Goal: Communication & Community: Participate in discussion

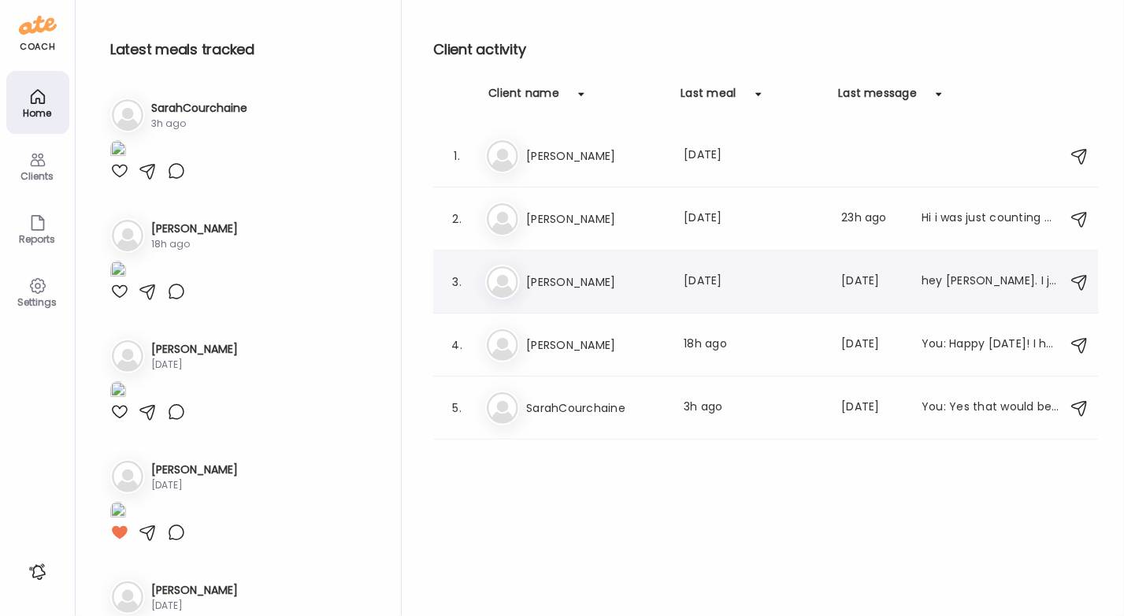
click at [590, 280] on h3 "[PERSON_NAME]" at bounding box center [595, 281] width 139 height 19
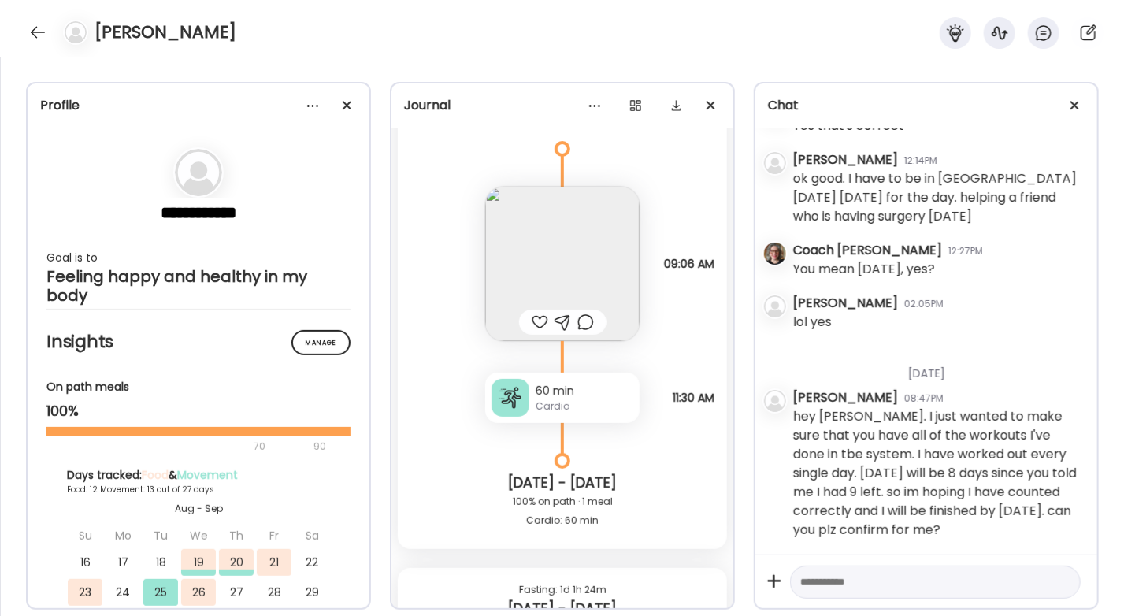
scroll to position [7620, 0]
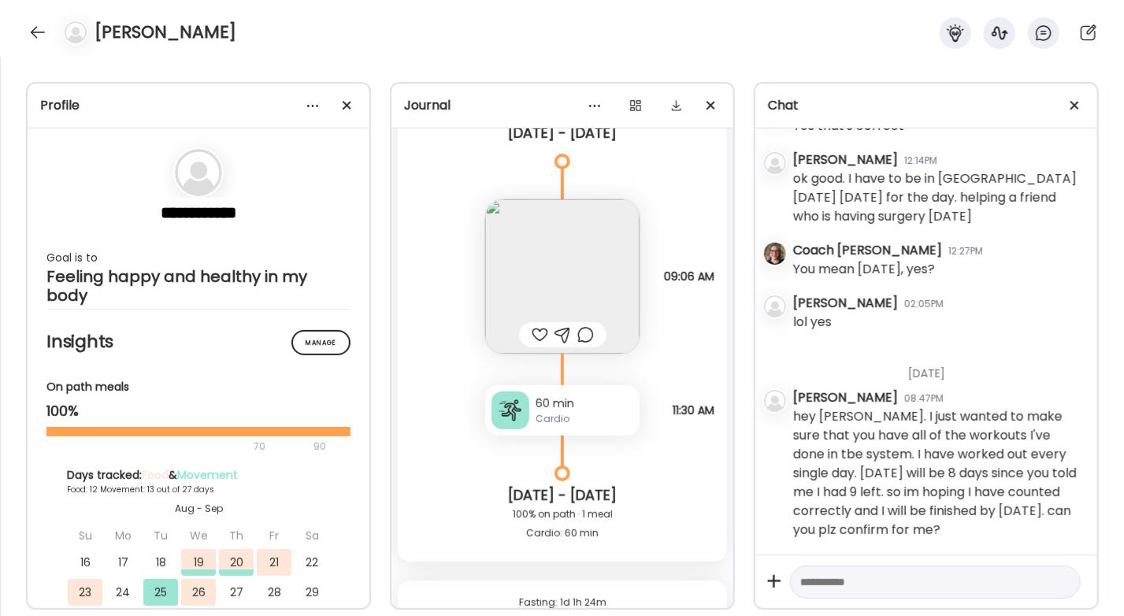
click at [514, 414] on div at bounding box center [510, 410] width 38 height 38
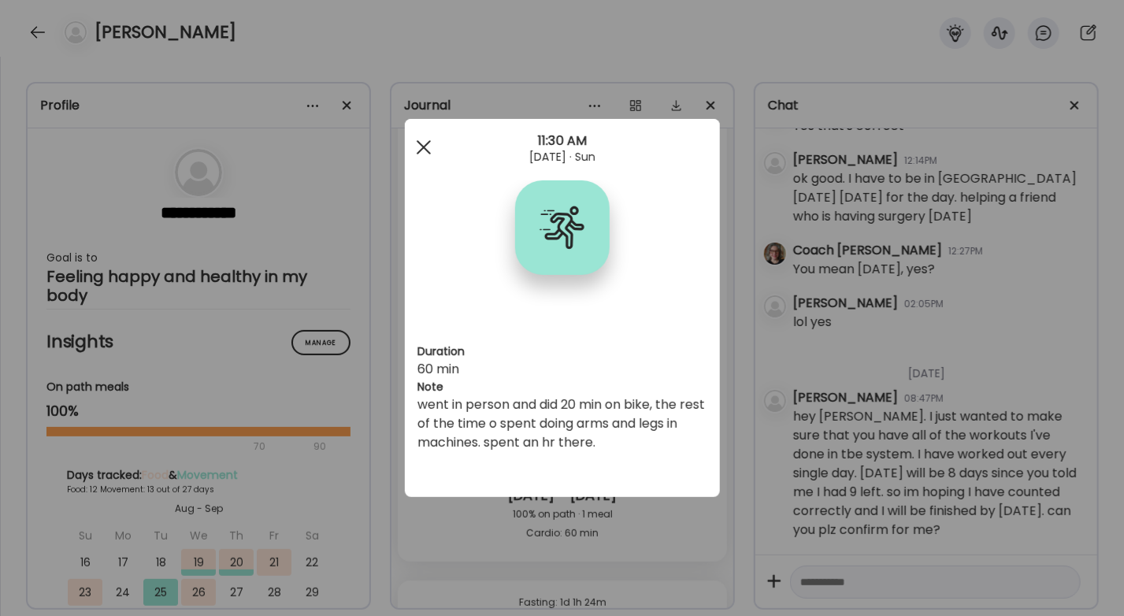
click at [426, 146] on div at bounding box center [423, 146] width 31 height 31
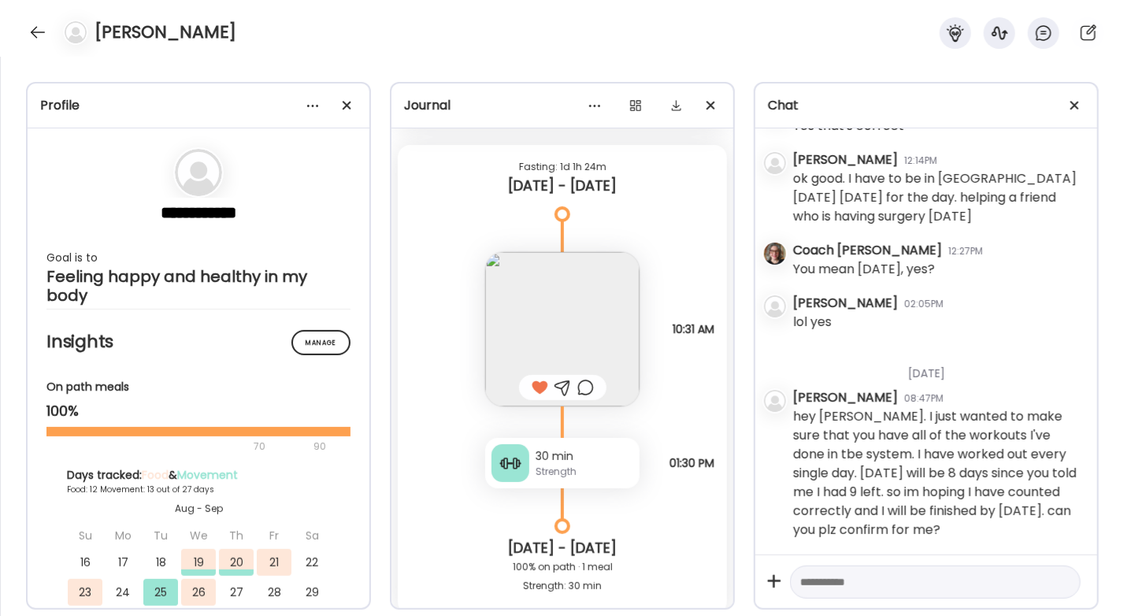
scroll to position [8158, 0]
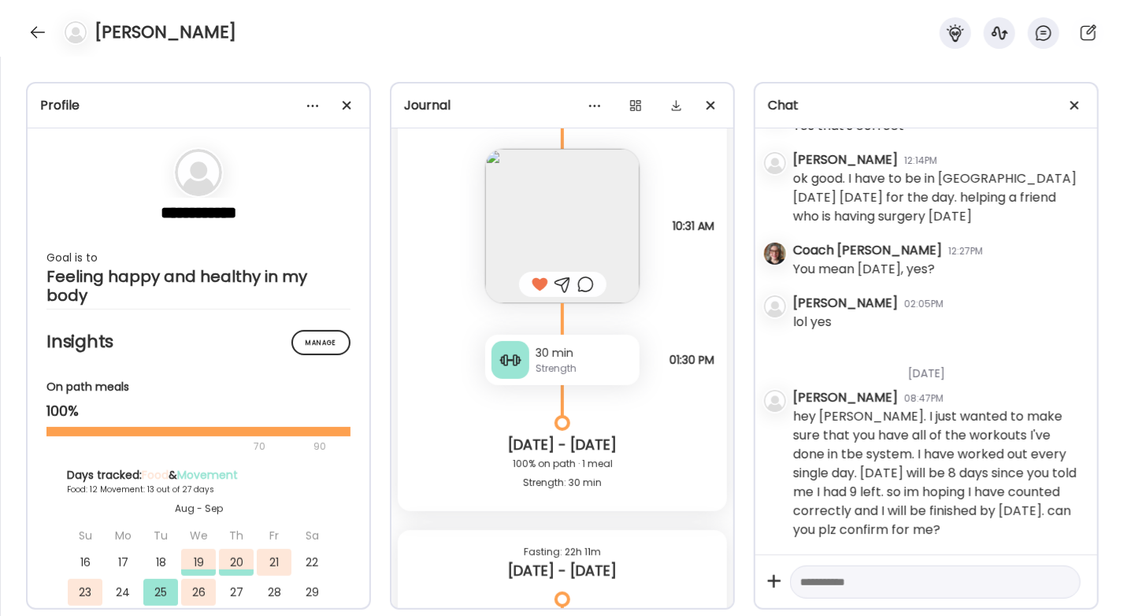
click at [573, 357] on div "30 min" at bounding box center [584, 353] width 98 height 17
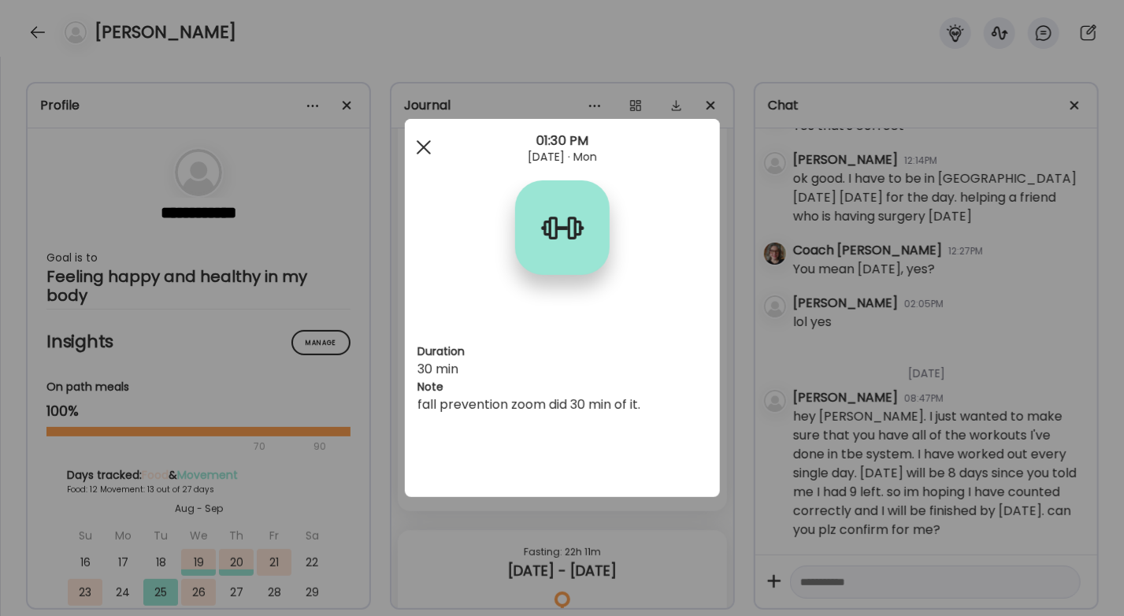
click at [420, 149] on span at bounding box center [423, 147] width 14 height 14
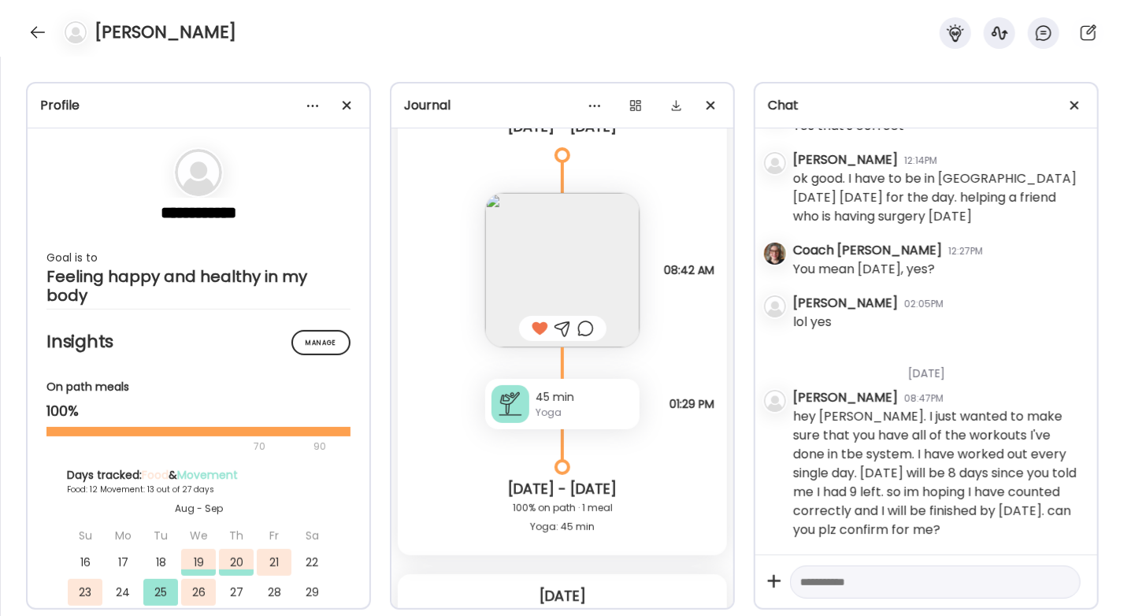
scroll to position [8606, 0]
click at [553, 398] on div "45 min" at bounding box center [584, 394] width 98 height 17
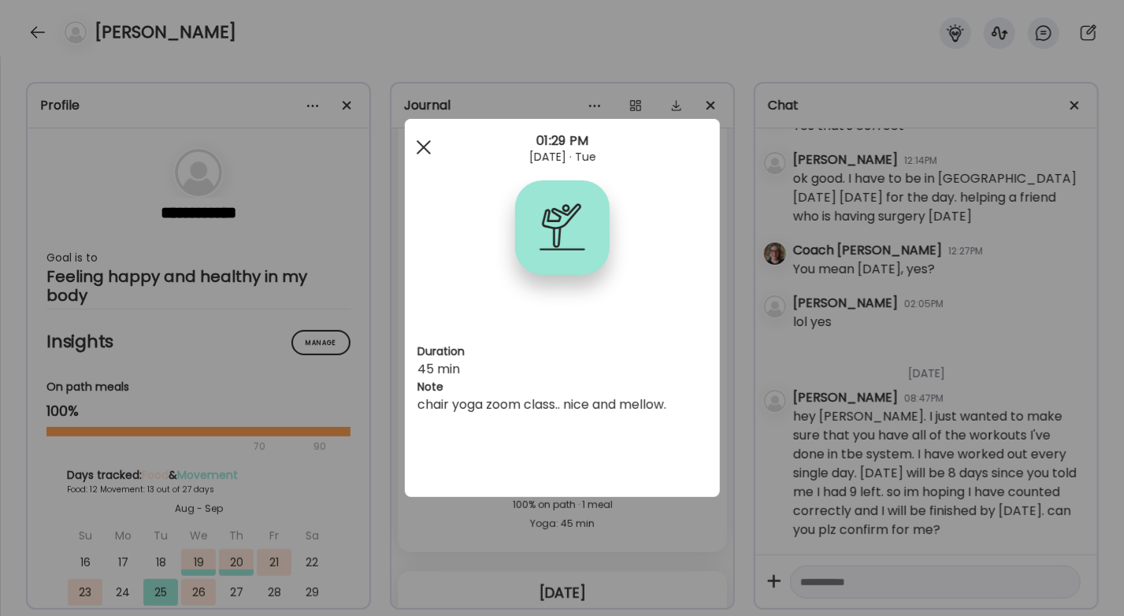
click at [424, 147] on span at bounding box center [423, 147] width 14 height 14
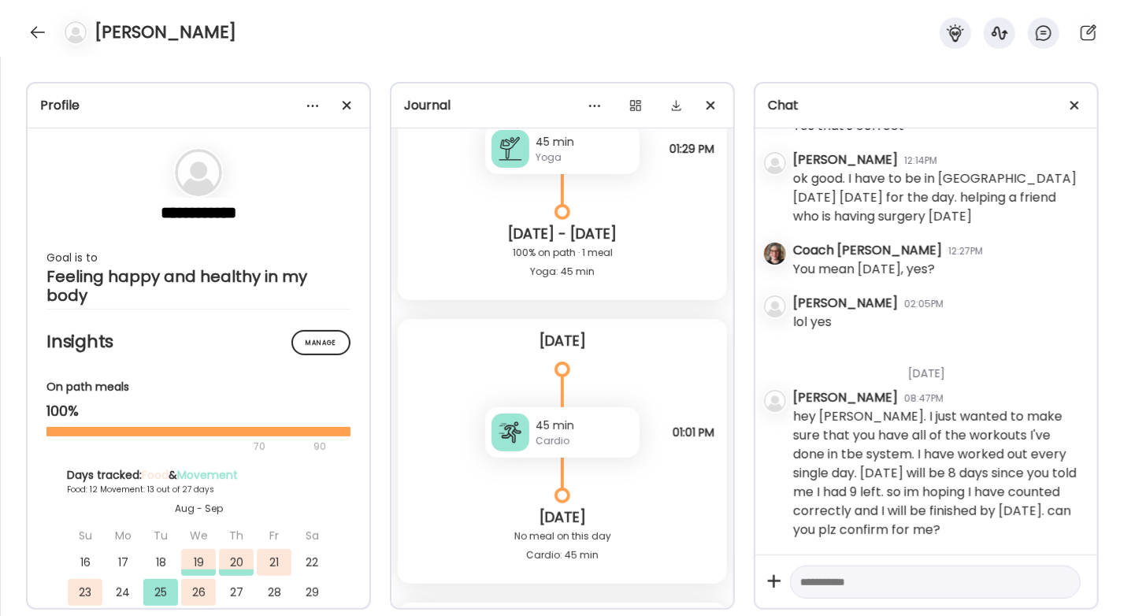
scroll to position [8884, 0]
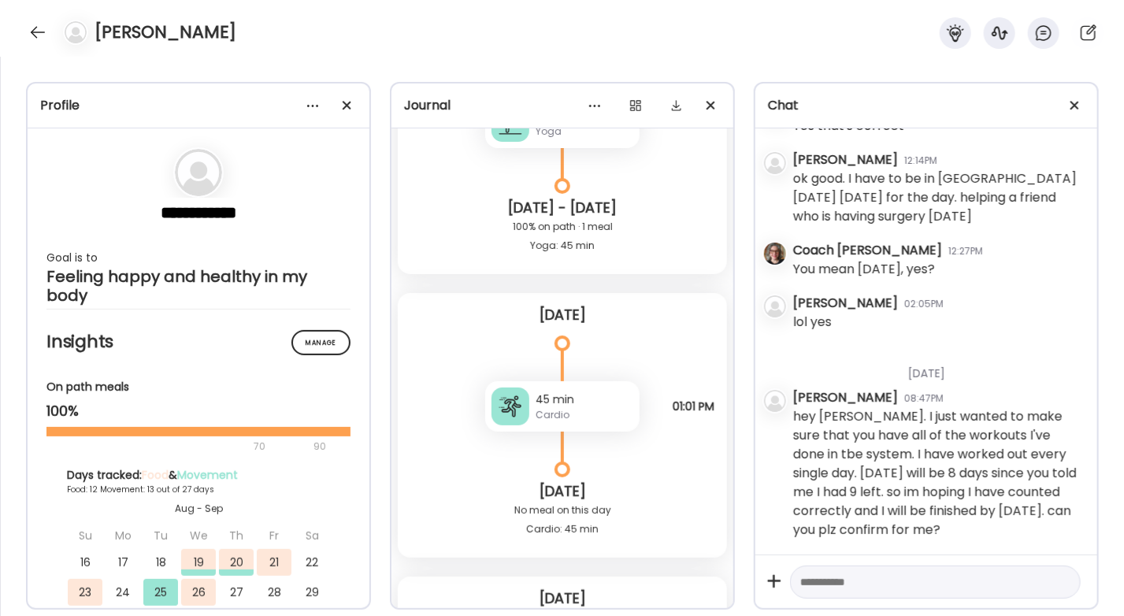
click at [591, 413] on div "Cardio" at bounding box center [584, 415] width 98 height 14
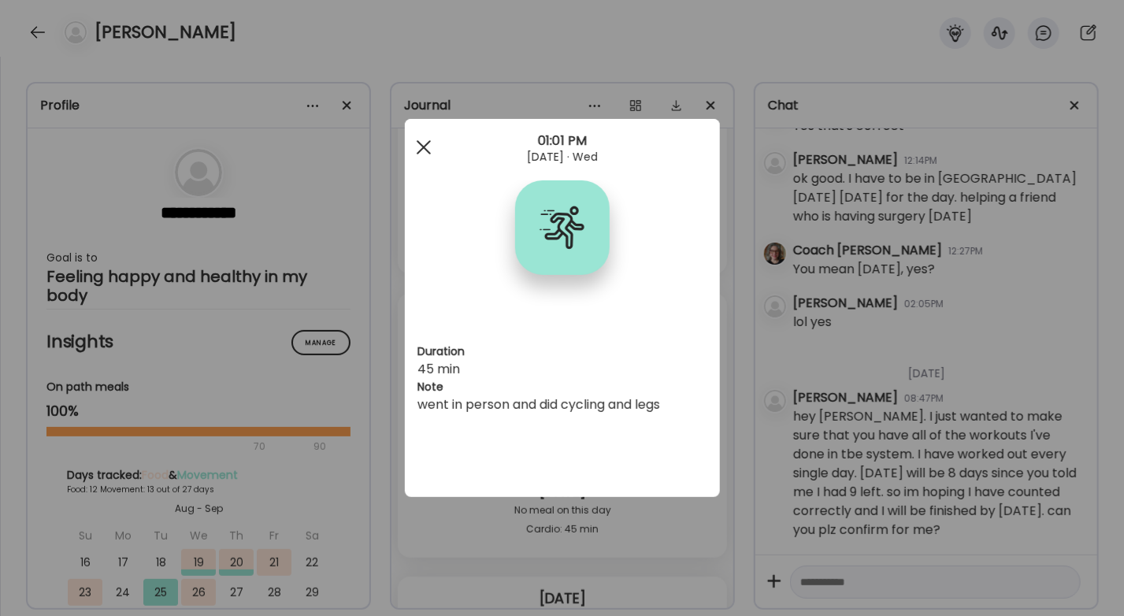
click at [423, 149] on div at bounding box center [423, 146] width 31 height 31
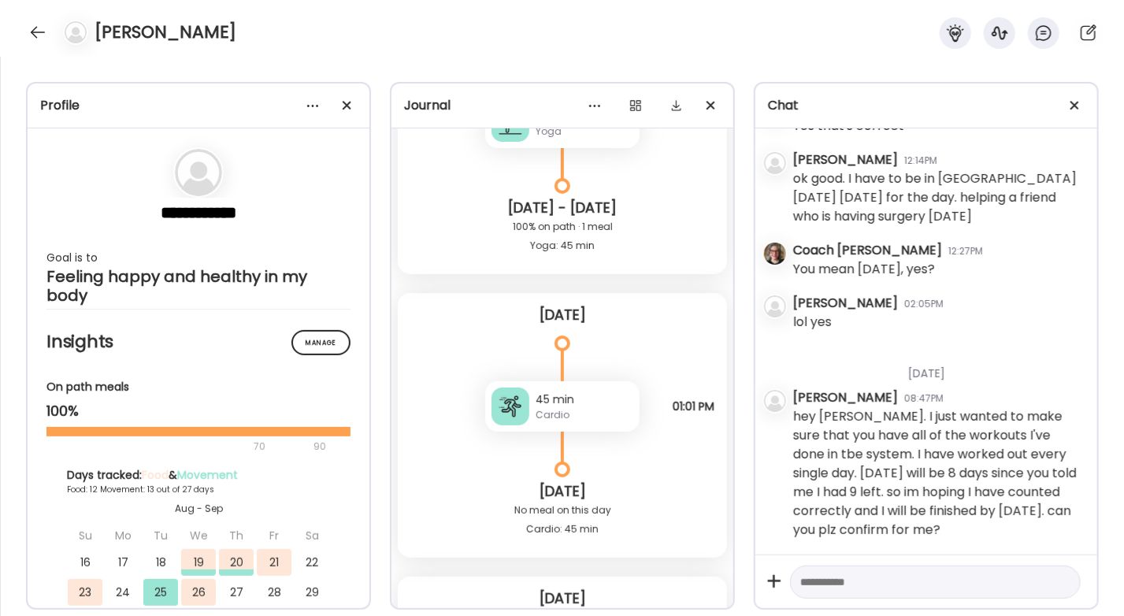
click at [568, 400] on div "45 min" at bounding box center [584, 399] width 98 height 17
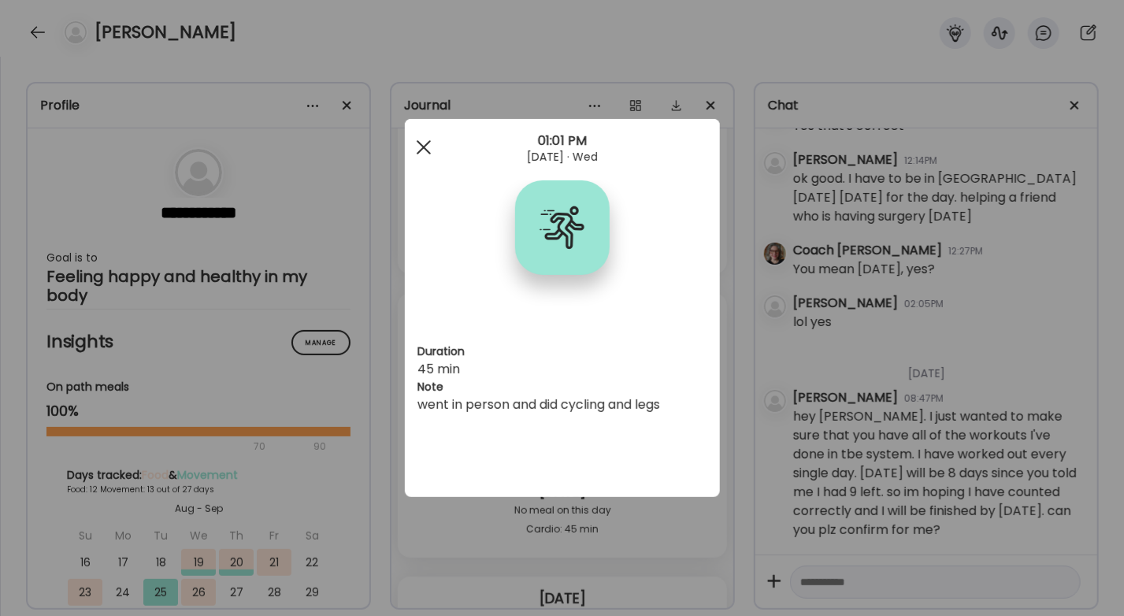
click at [428, 144] on div at bounding box center [423, 146] width 31 height 31
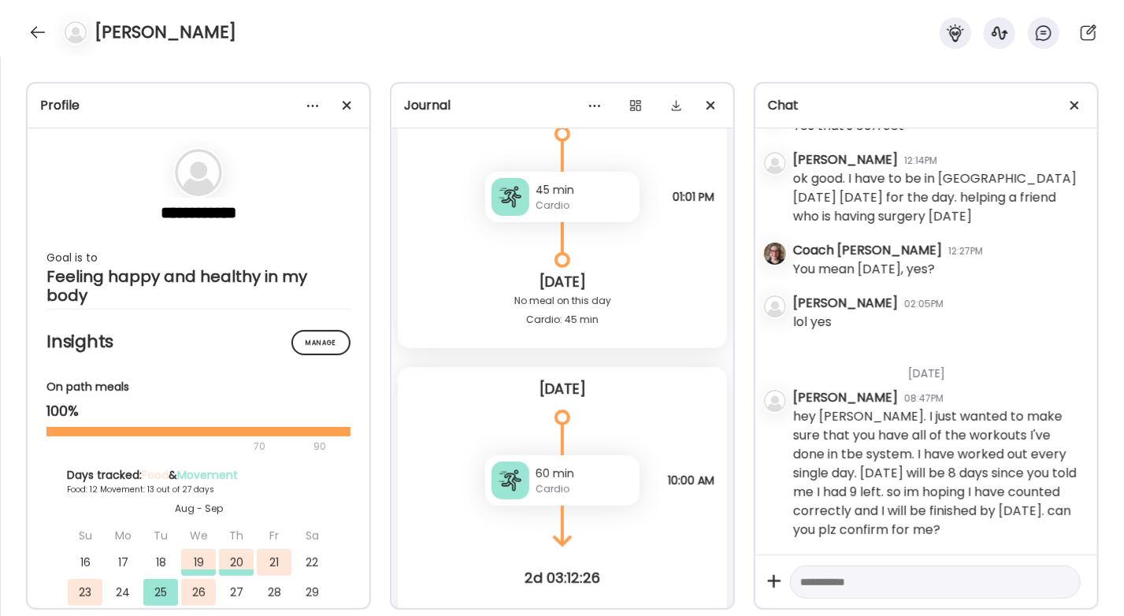
scroll to position [9110, 0]
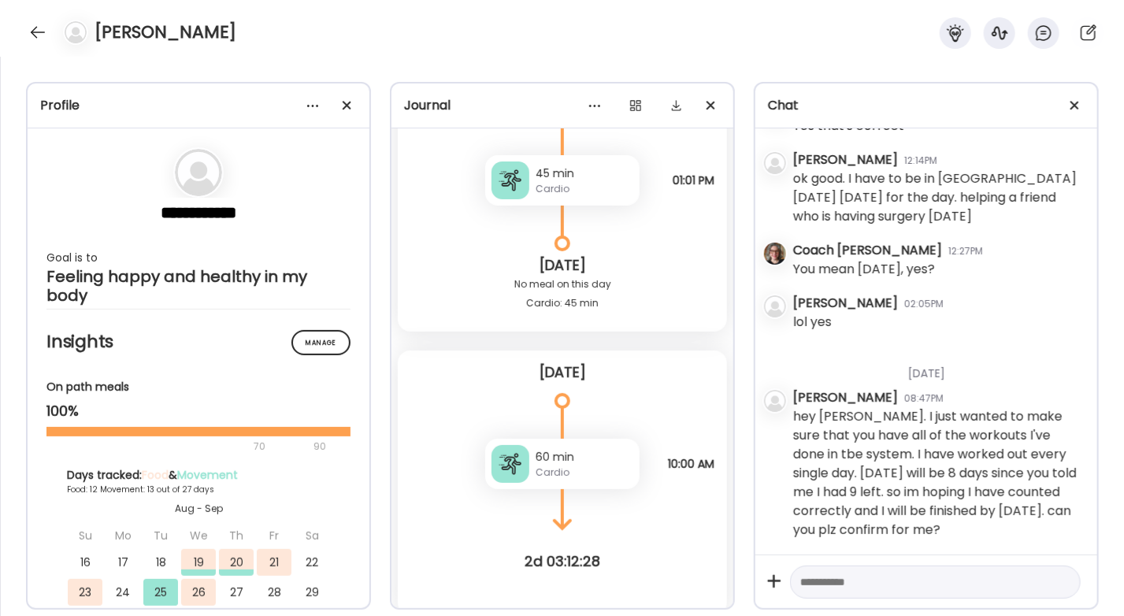
click at [545, 474] on div "Cardio" at bounding box center [584, 472] width 98 height 14
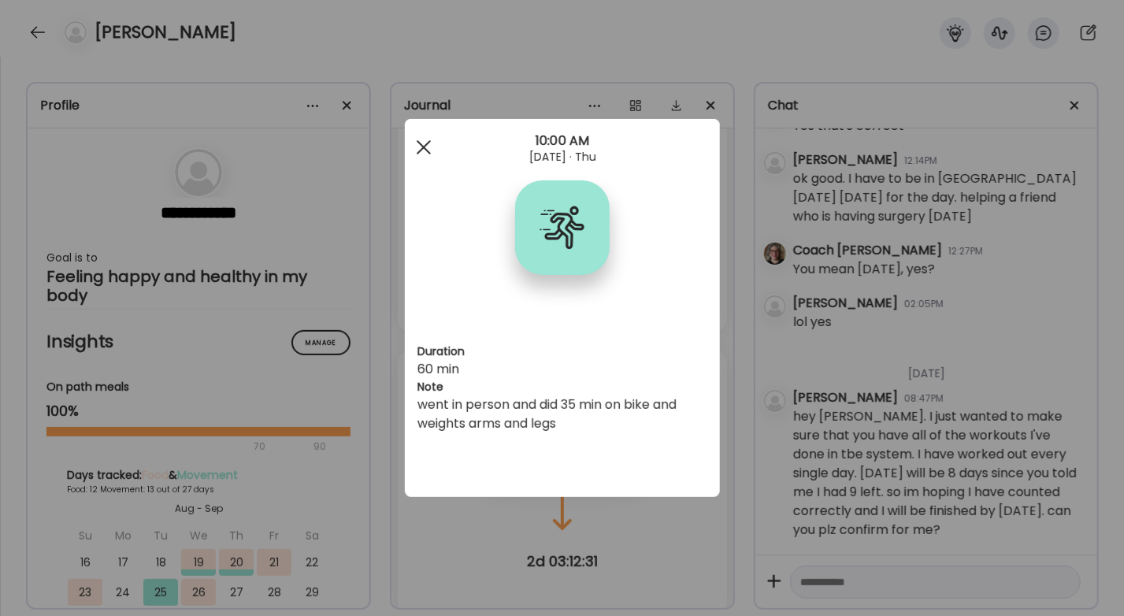
click at [422, 147] on span at bounding box center [423, 147] width 14 height 14
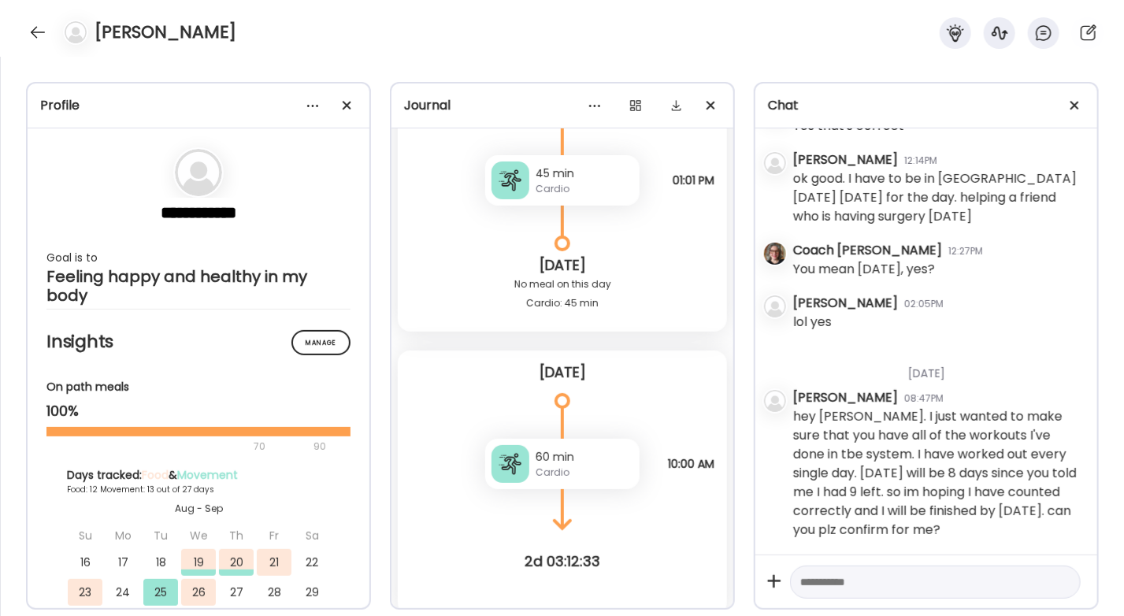
click at [544, 476] on div "Cardio" at bounding box center [584, 472] width 98 height 14
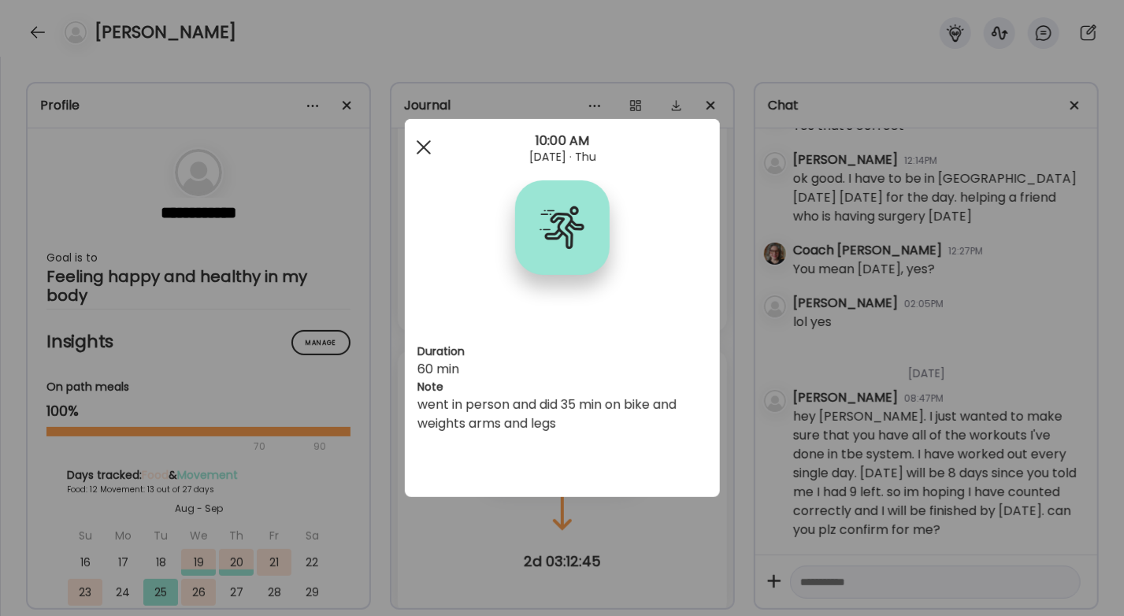
click at [424, 147] on span at bounding box center [423, 147] width 14 height 14
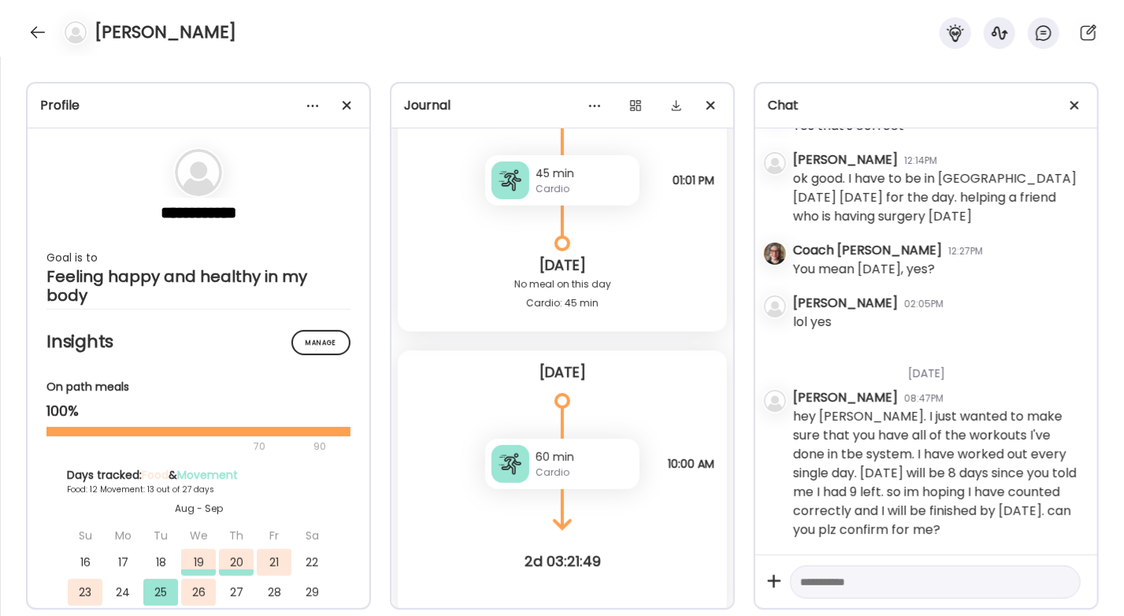
click at [833, 583] on textarea at bounding box center [921, 581] width 242 height 19
type textarea "**********"
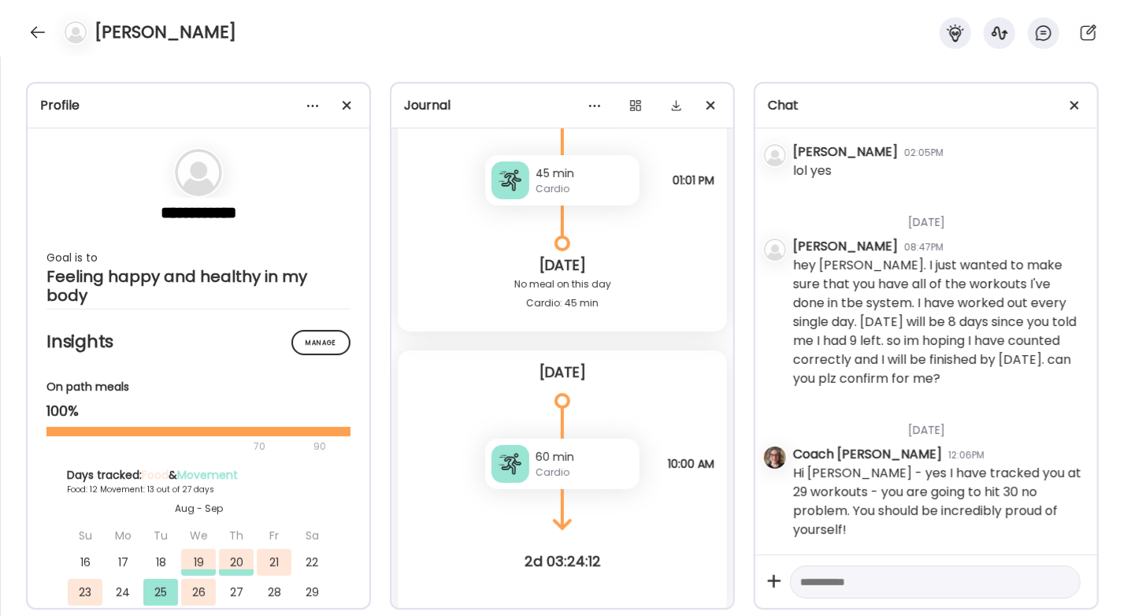
scroll to position [11511, 0]
click at [42, 28] on div at bounding box center [37, 32] width 25 height 25
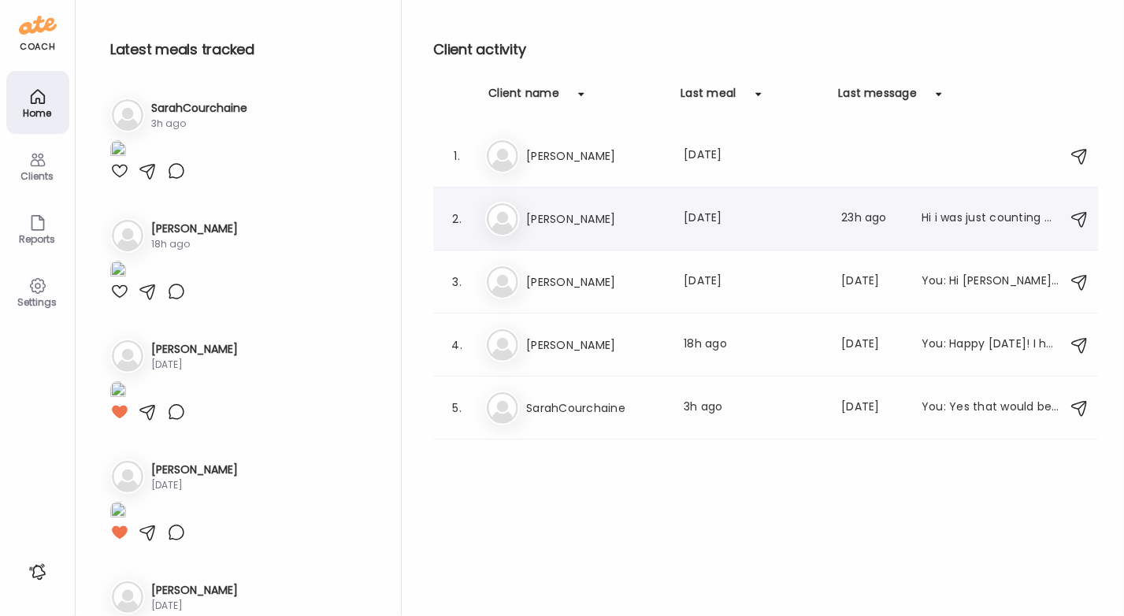
click at [544, 228] on div "Ju [PERSON_NAME] Last meal: [DATE] Last message: 23h ago Hi i was just counting…" at bounding box center [768, 219] width 566 height 35
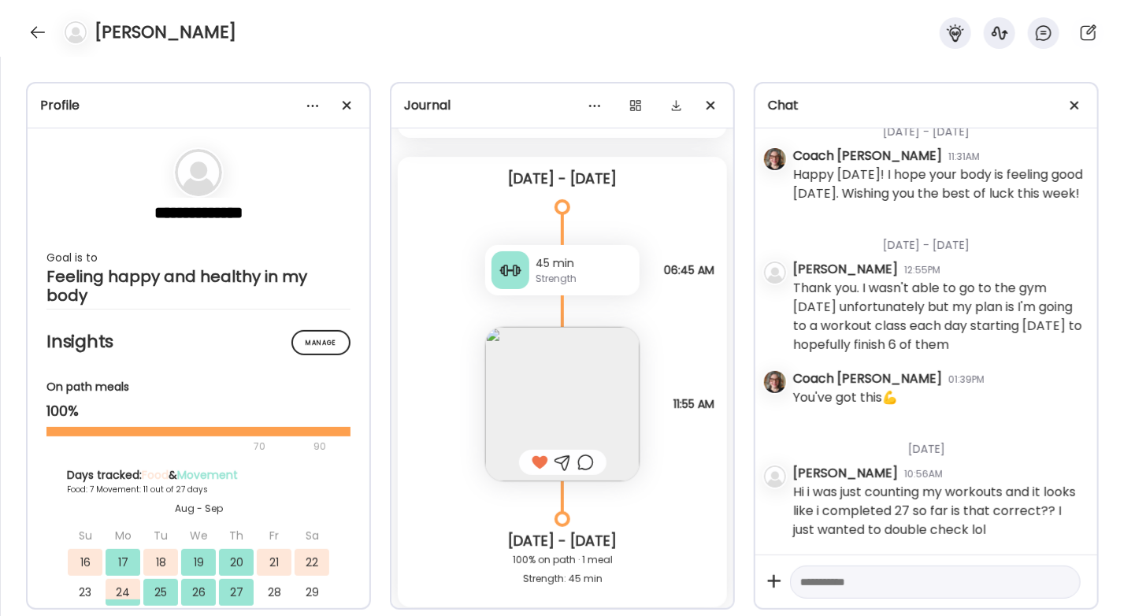
scroll to position [7925, 0]
click at [542, 260] on div "45 min" at bounding box center [584, 262] width 98 height 17
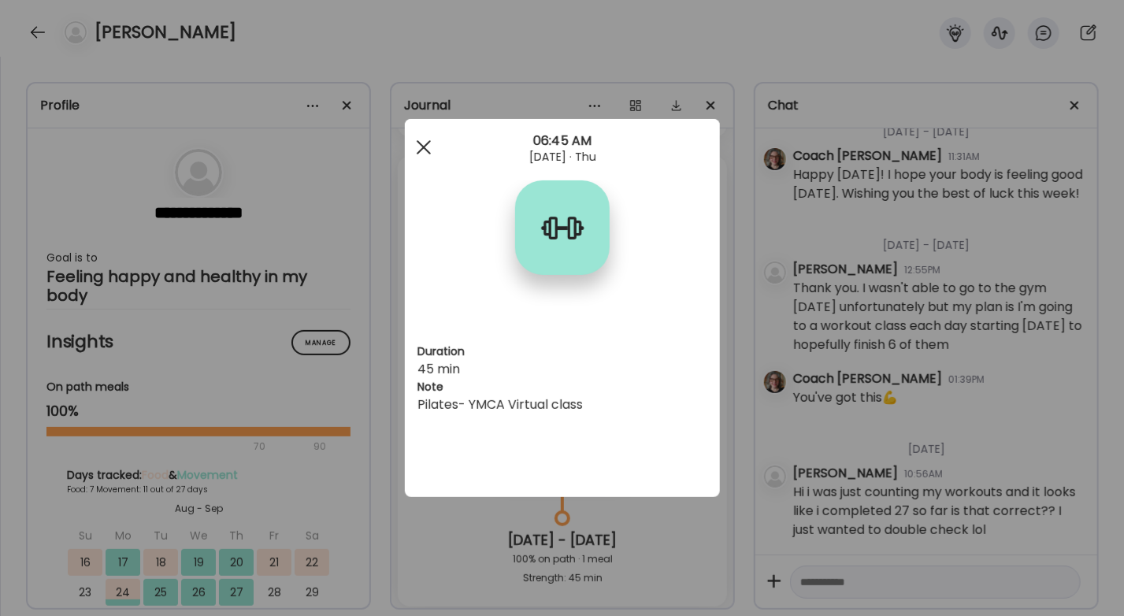
click at [425, 146] on span at bounding box center [423, 147] width 14 height 14
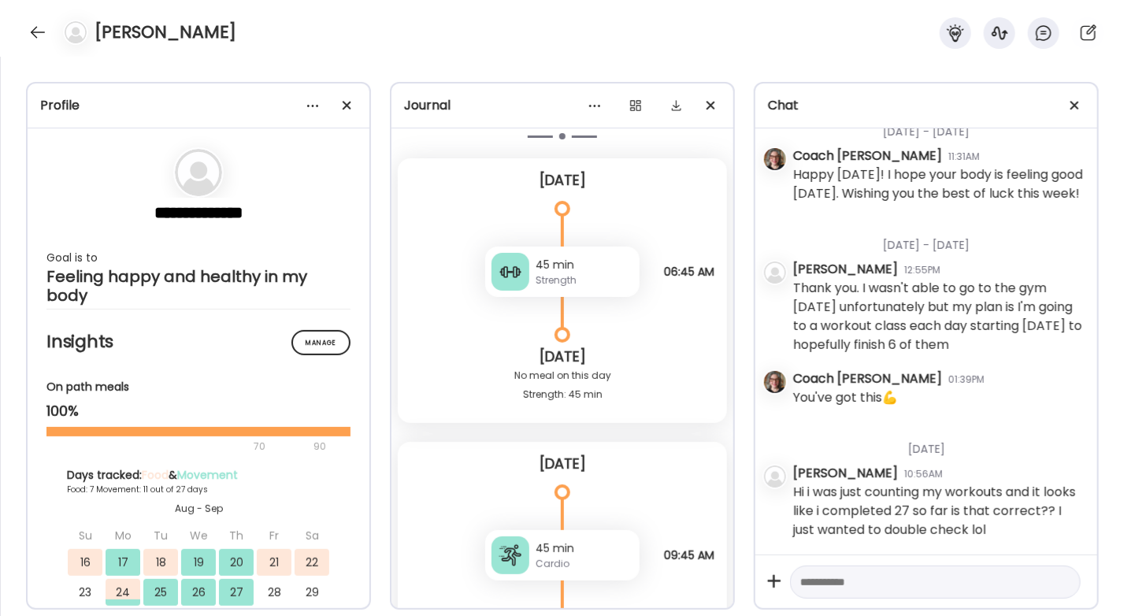
scroll to position [8444, 0]
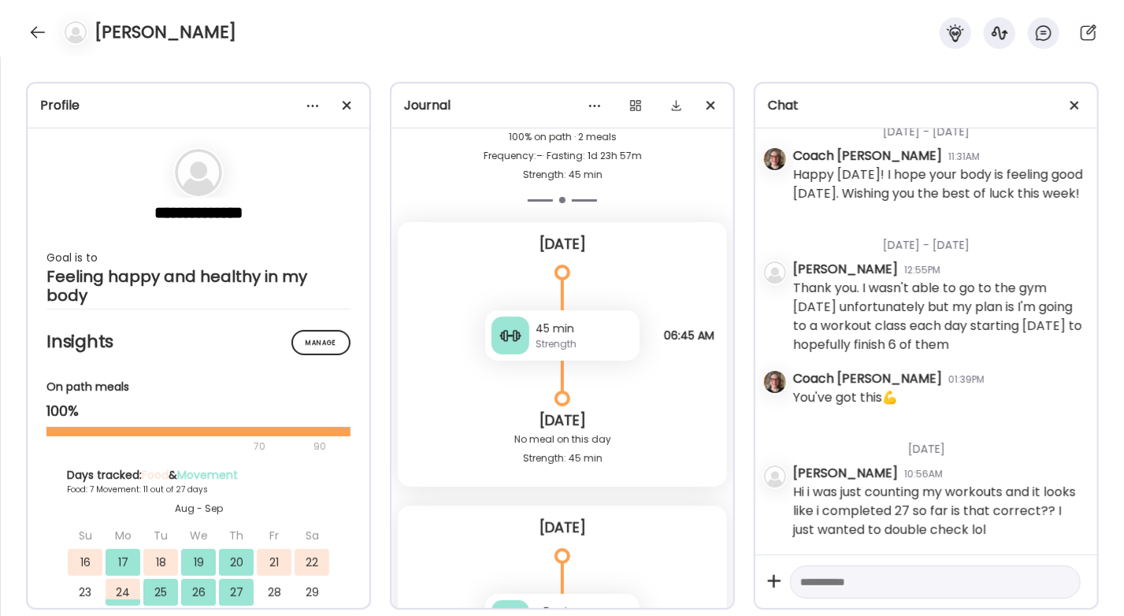
click at [516, 331] on div at bounding box center [510, 336] width 38 height 38
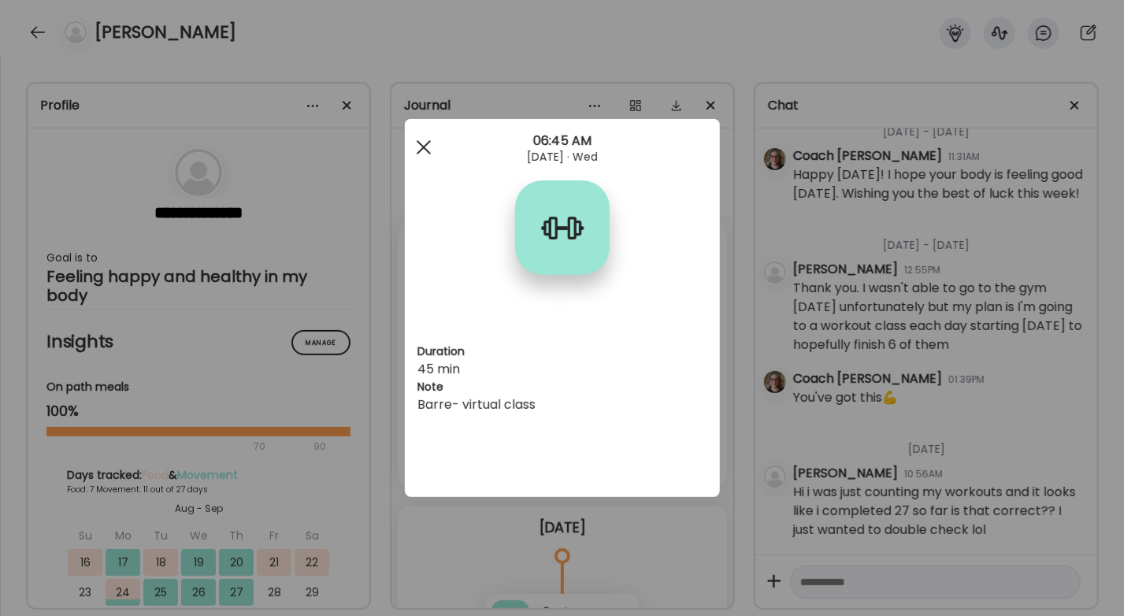
click at [418, 150] on div at bounding box center [423, 146] width 31 height 31
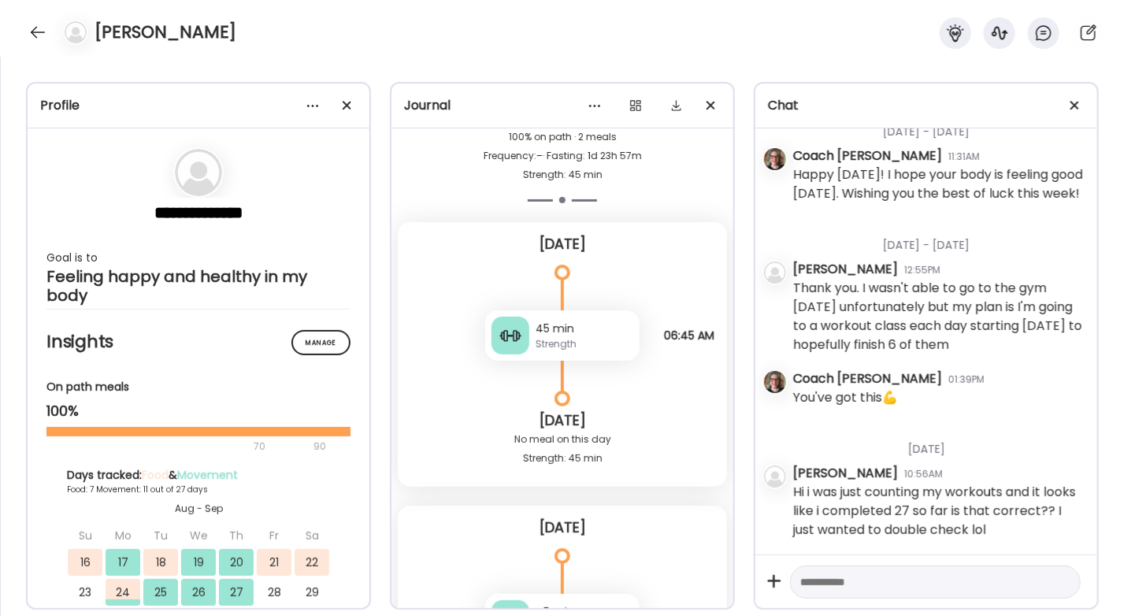
scroll to position [8599, 0]
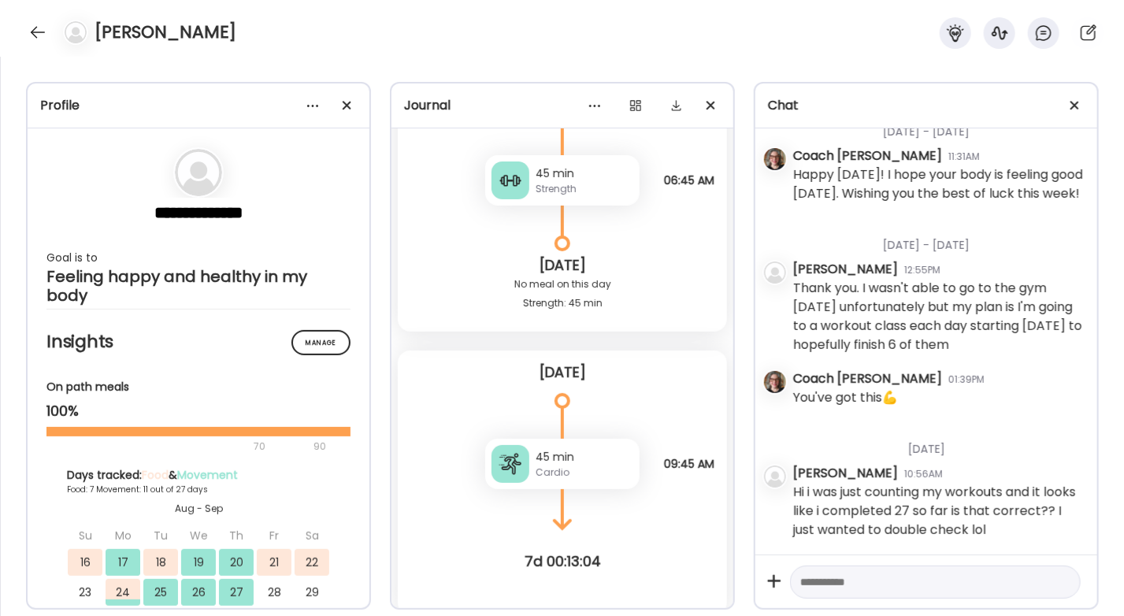
click at [521, 477] on div "45 min Cardio" at bounding box center [562, 464] width 154 height 50
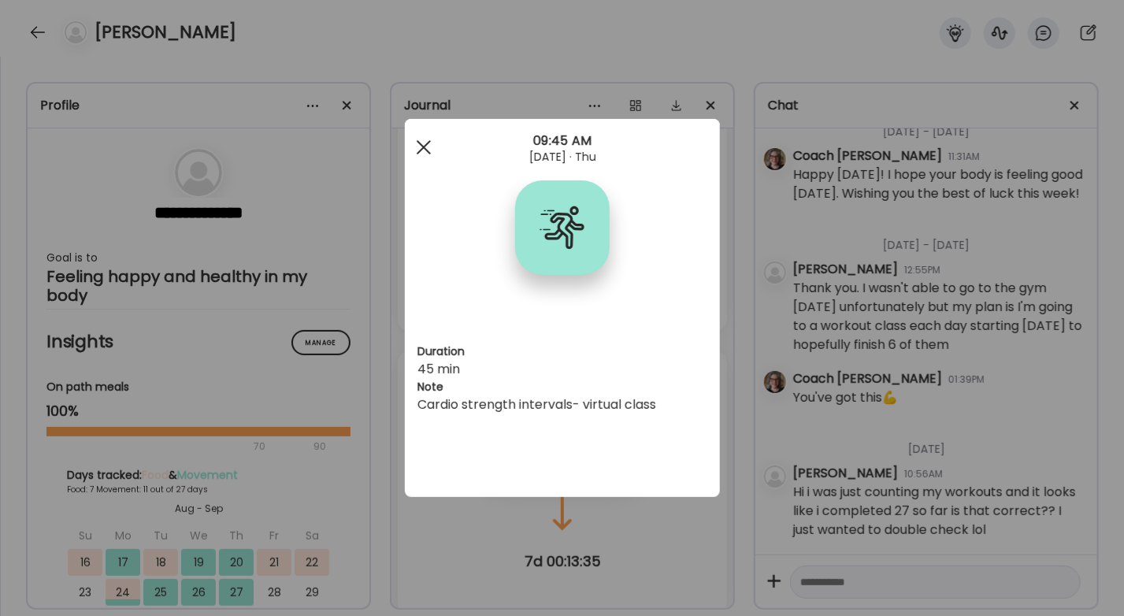
click at [422, 141] on div at bounding box center [423, 146] width 31 height 31
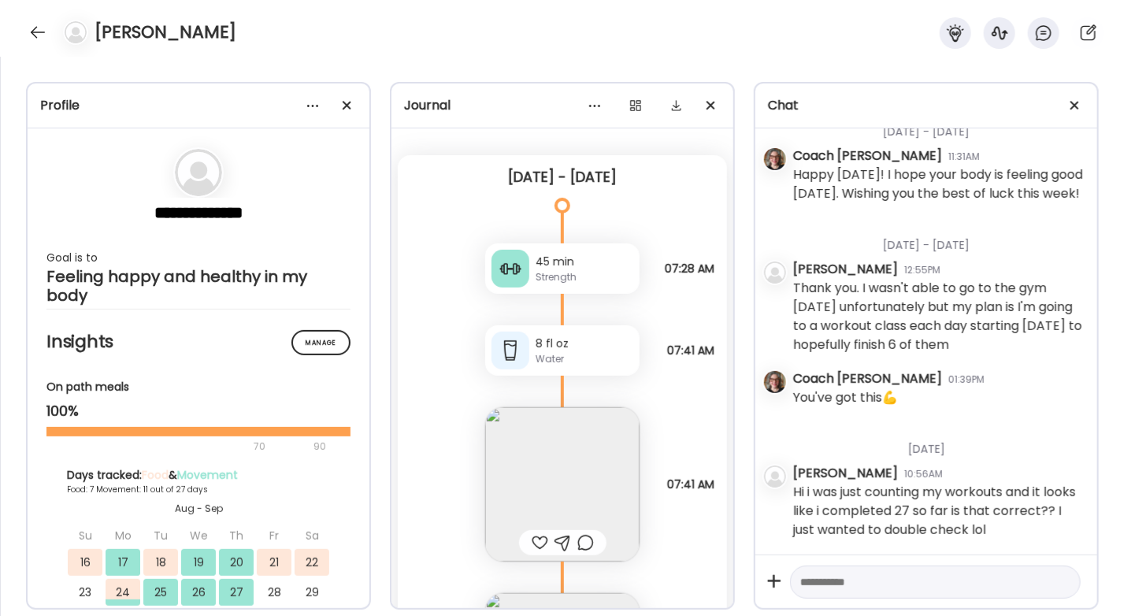
scroll to position [27, 0]
click at [820, 584] on textarea at bounding box center [921, 581] width 242 height 19
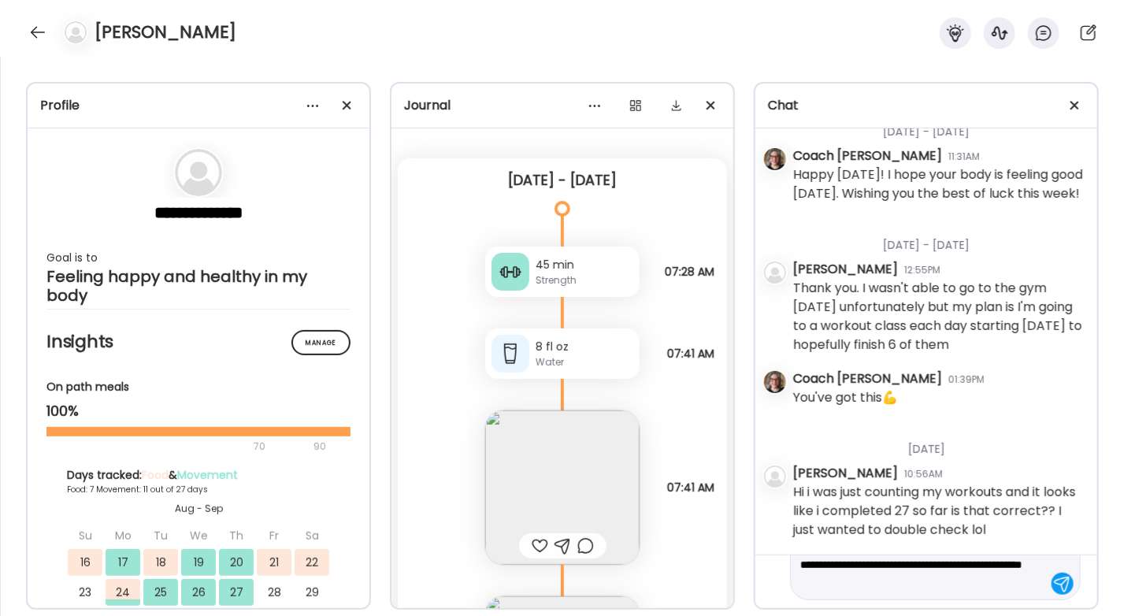
scroll to position [54, 0]
type textarea "**********"
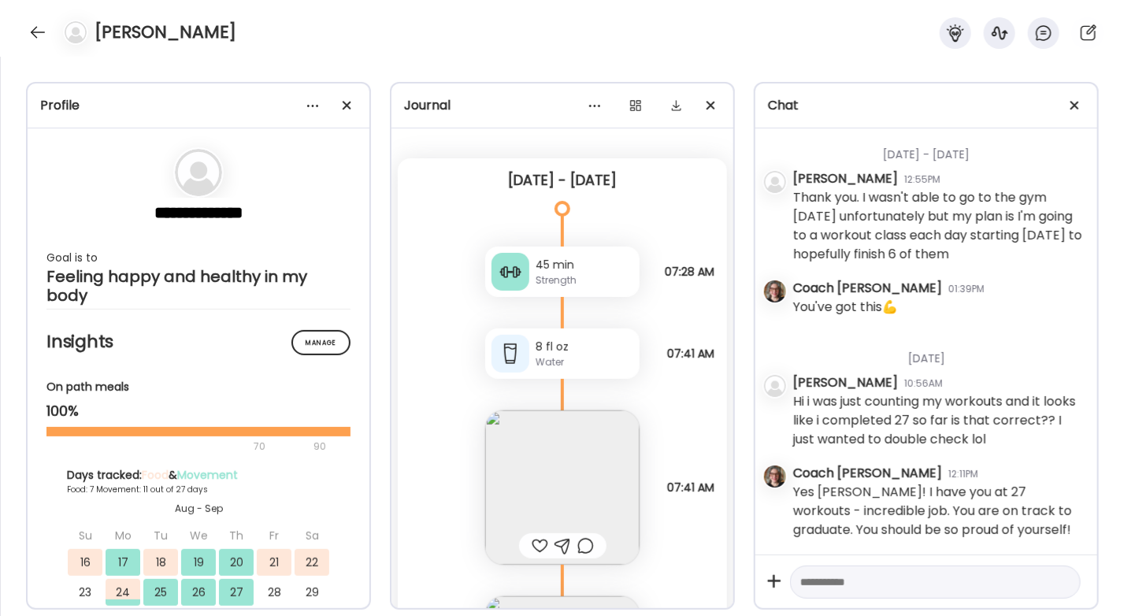
scroll to position [3236, 0]
click at [32, 39] on div at bounding box center [37, 32] width 25 height 25
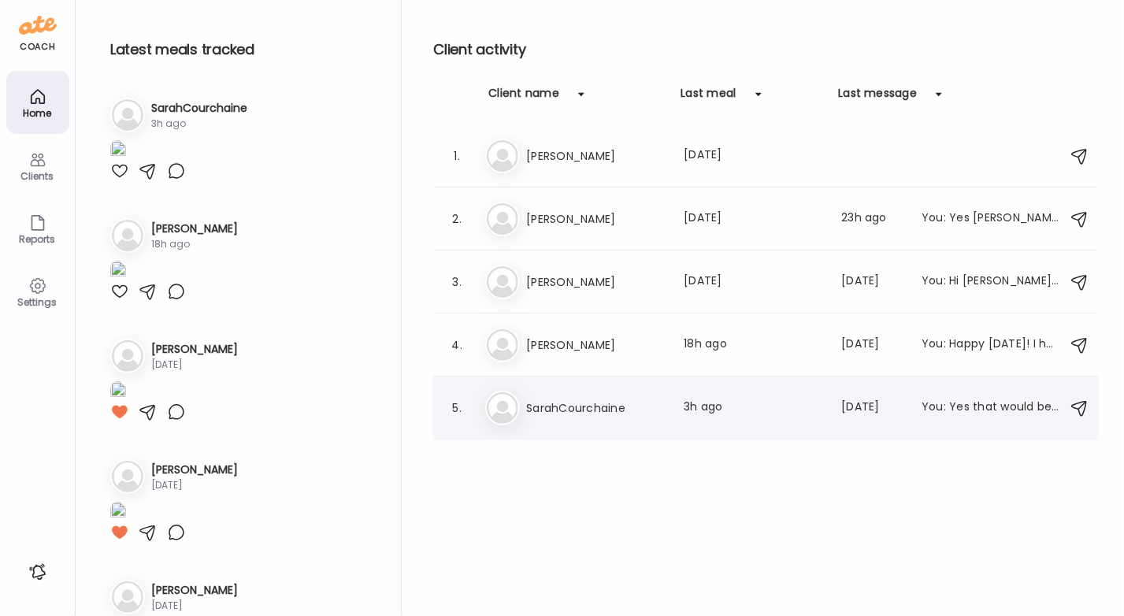
click at [551, 406] on h3 "SarahCourchaine" at bounding box center [595, 407] width 139 height 19
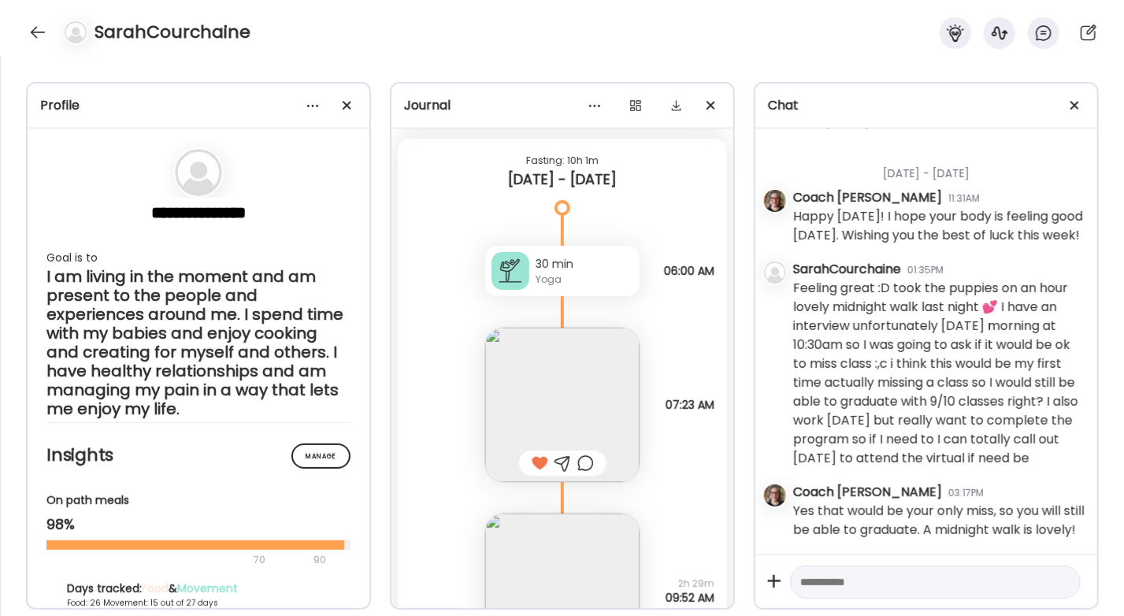
scroll to position [22231, 0]
click at [557, 257] on div "30 min" at bounding box center [584, 263] width 98 height 17
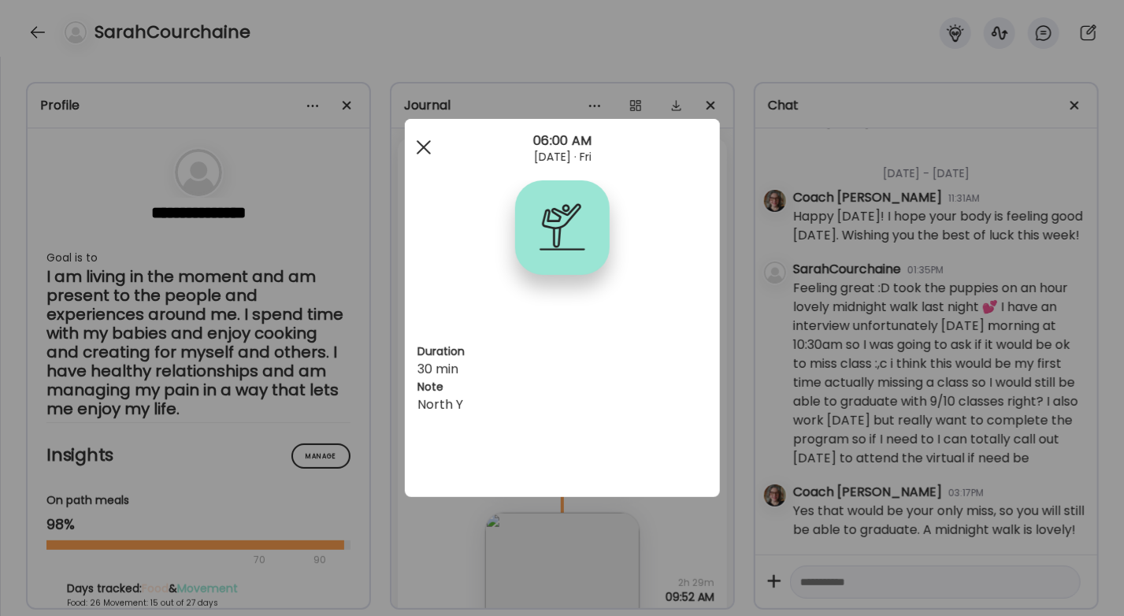
click at [426, 148] on div at bounding box center [423, 146] width 31 height 31
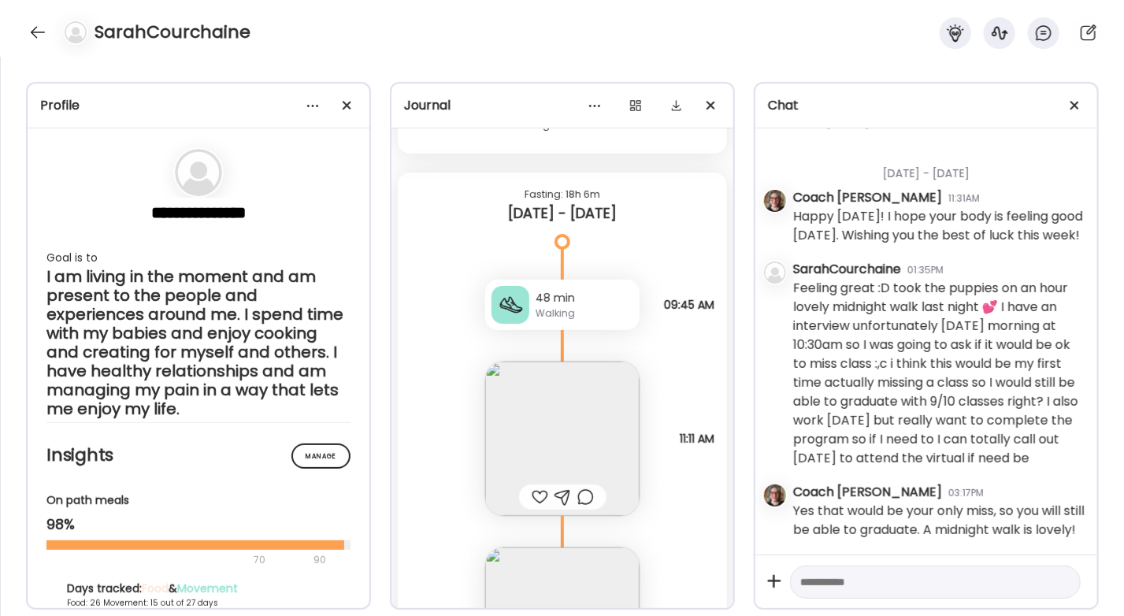
scroll to position [23059, 0]
click at [518, 297] on div at bounding box center [510, 302] width 38 height 38
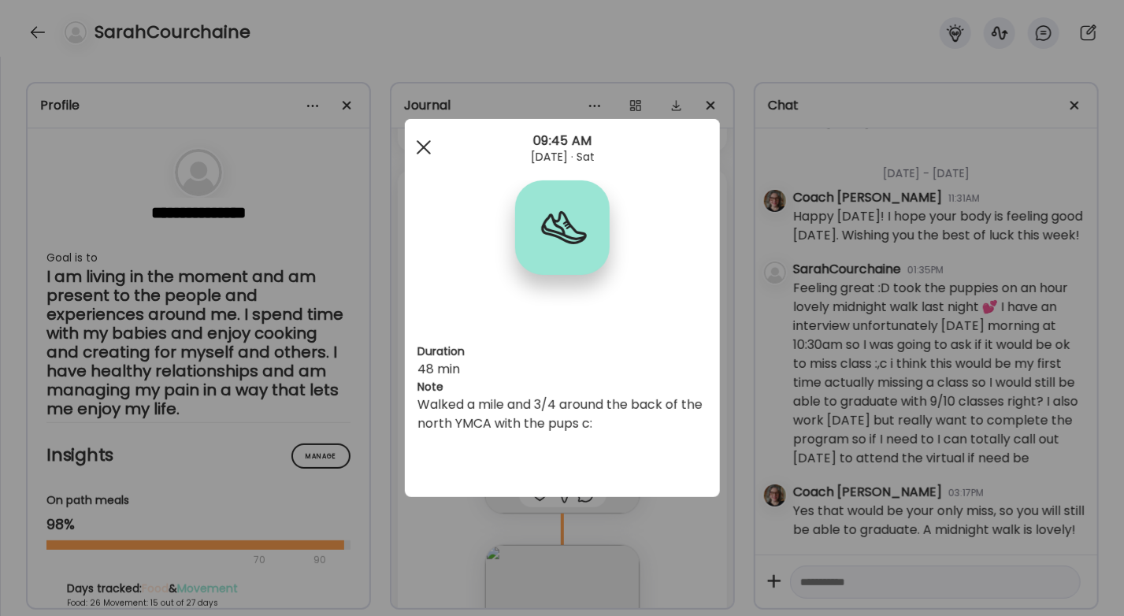
click at [425, 150] on span at bounding box center [423, 147] width 14 height 14
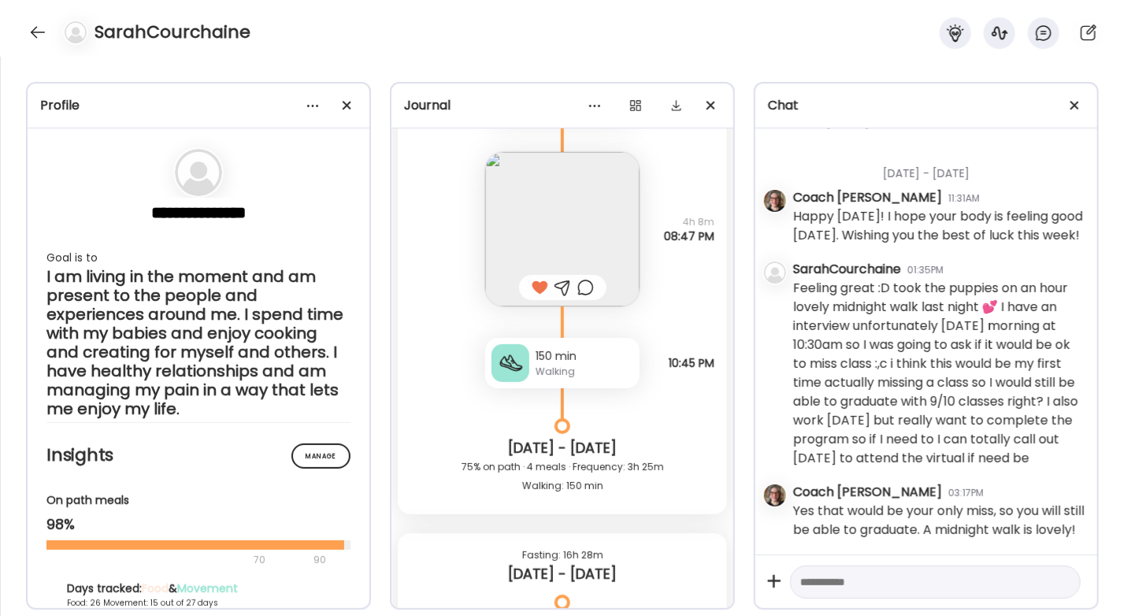
scroll to position [24719, 0]
click at [594, 363] on div "150 min" at bounding box center [584, 354] width 98 height 17
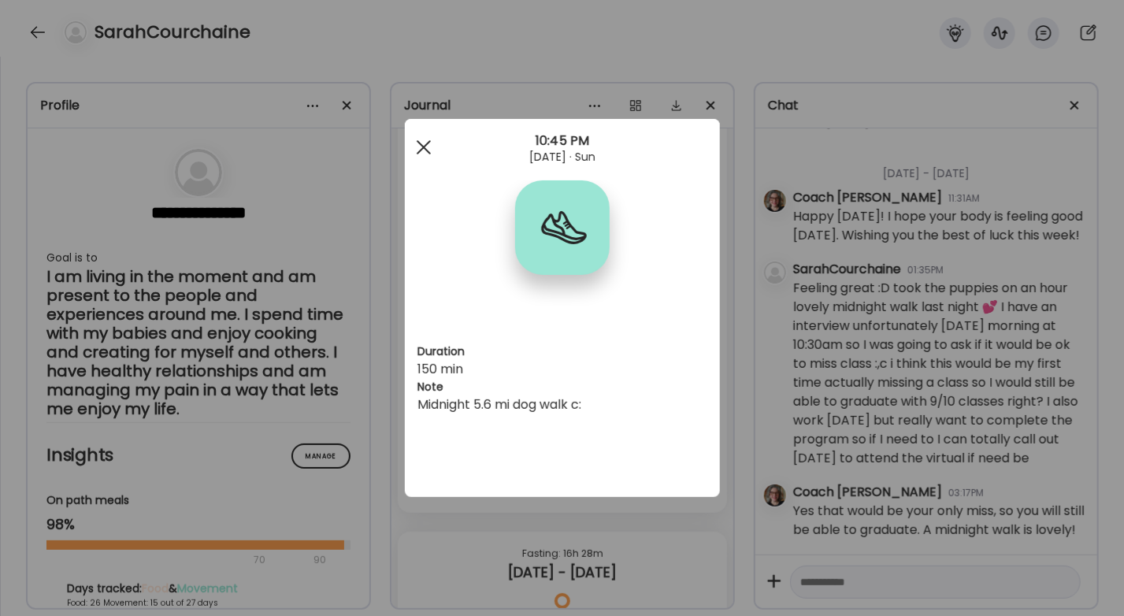
click at [420, 150] on span at bounding box center [423, 147] width 14 height 14
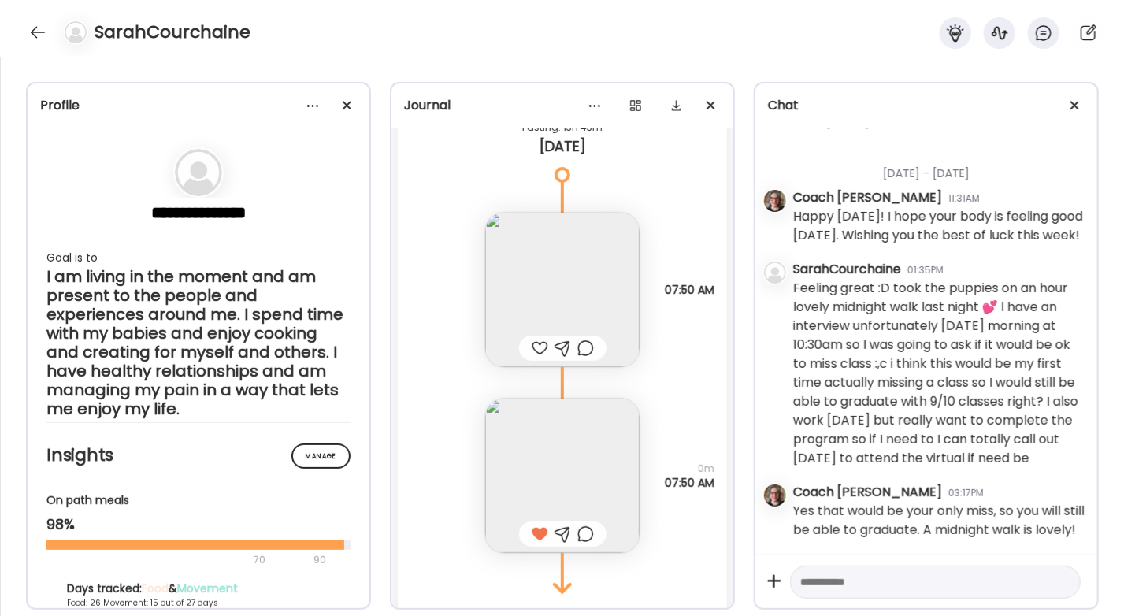
scroll to position [28091, 0]
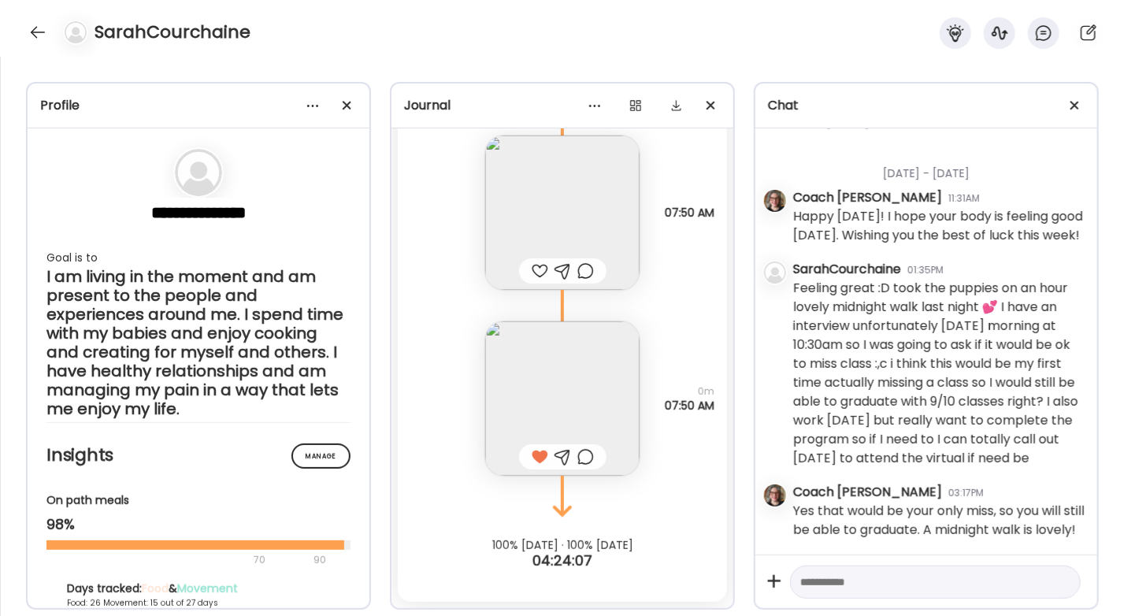
click at [879, 579] on textarea at bounding box center [921, 581] width 242 height 19
type textarea "**********"
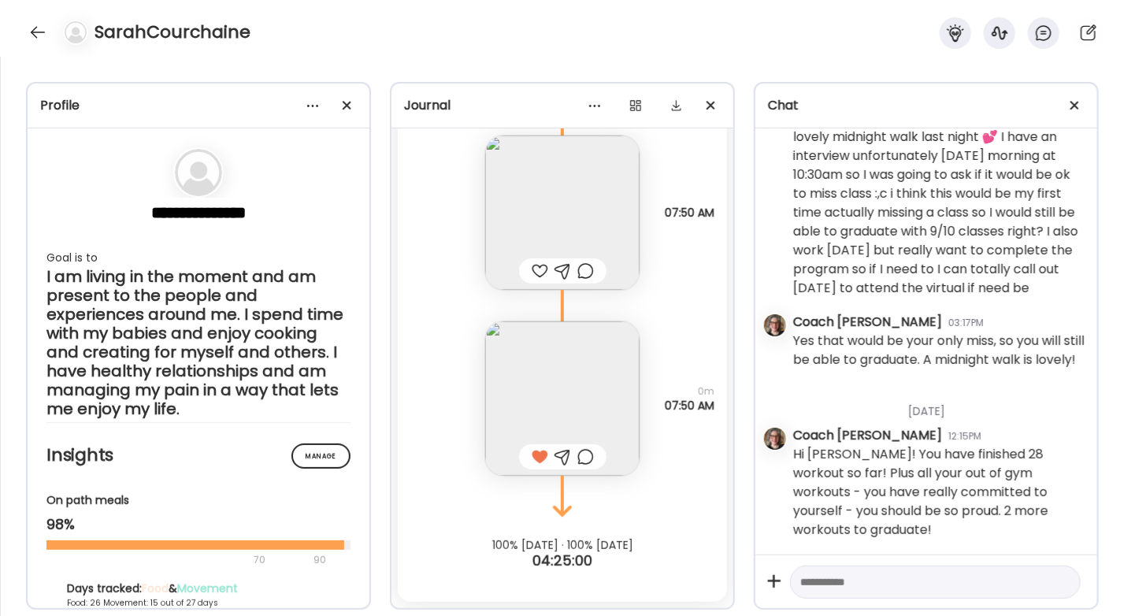
scroll to position [12945, 0]
click at [39, 48] on div "SarahCourchaine" at bounding box center [562, 28] width 1124 height 57
click at [35, 34] on div at bounding box center [37, 32] width 25 height 25
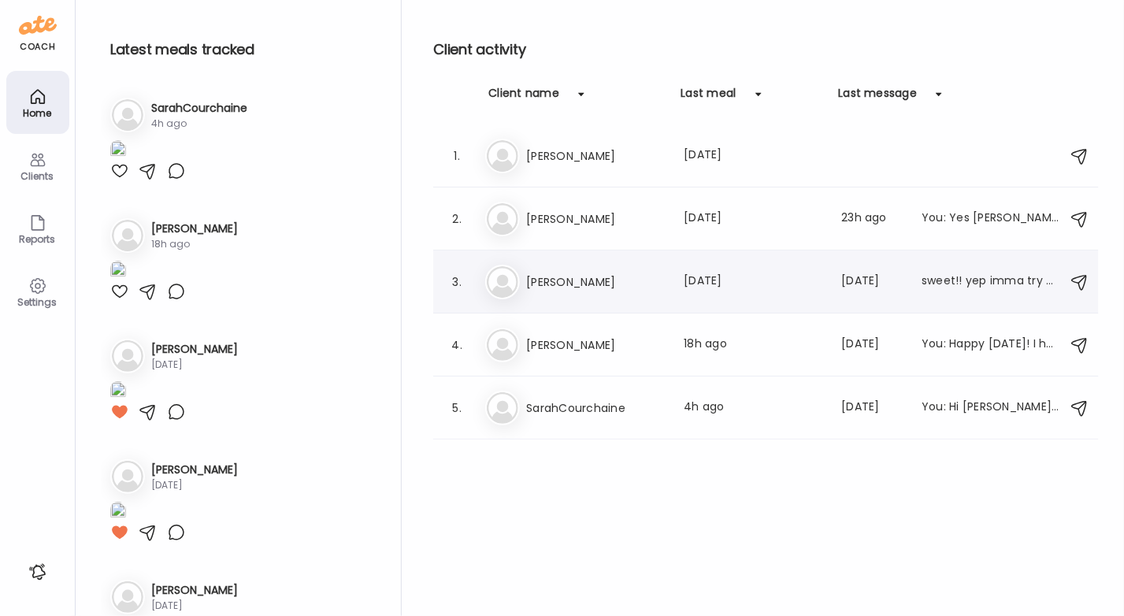
click at [980, 275] on div "sweet!! yep imma try and go in [DATE] again and that'll be it. im still going t…" at bounding box center [990, 281] width 139 height 19
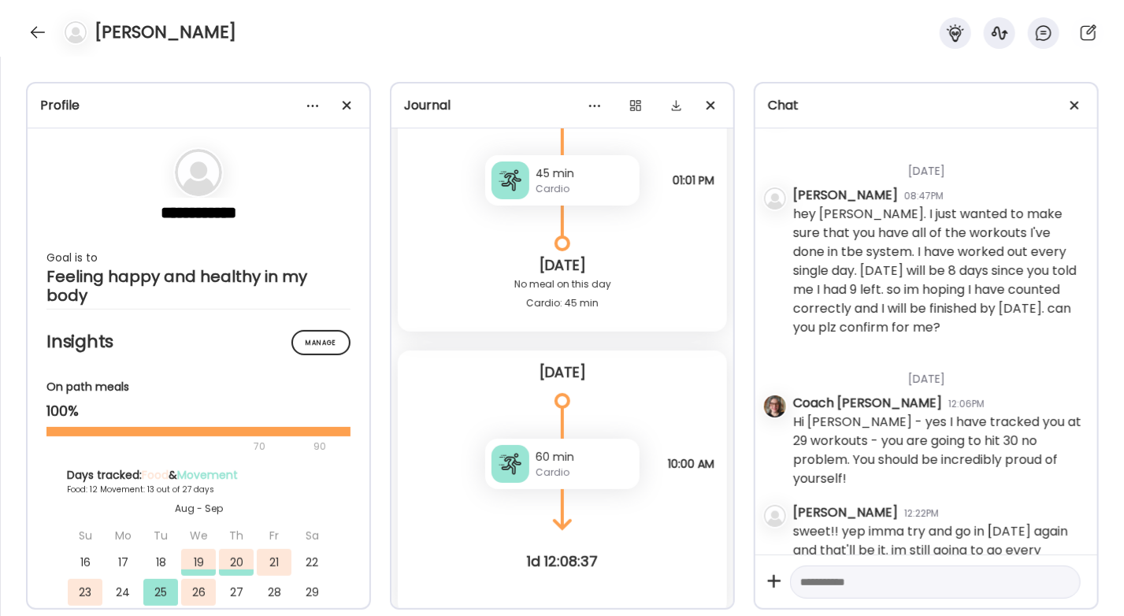
scroll to position [34010, 0]
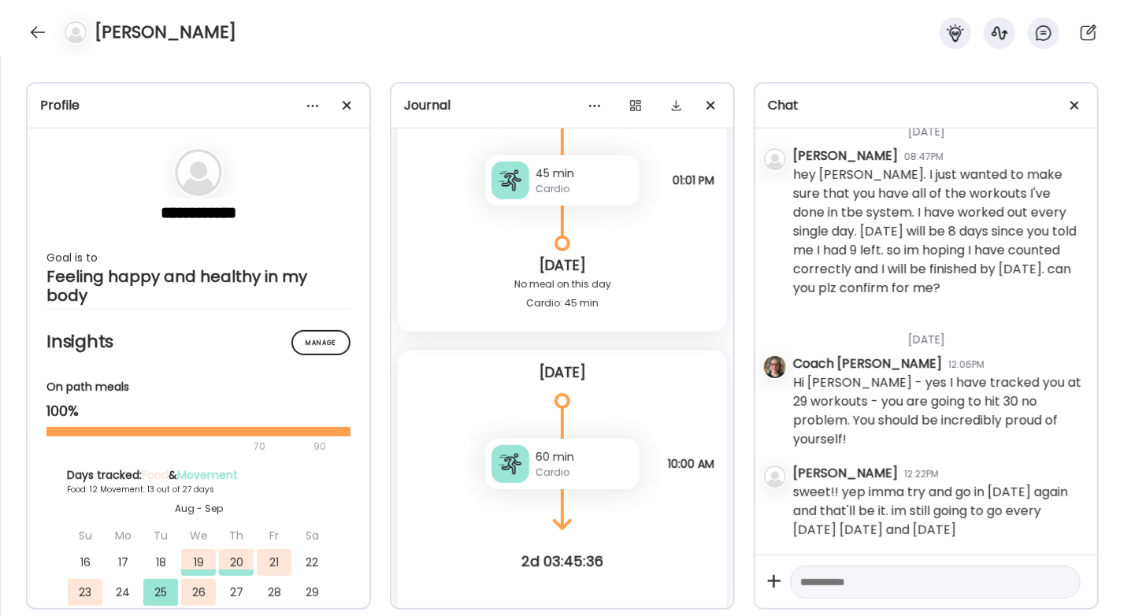
click at [916, 585] on textarea at bounding box center [921, 581] width 242 height 19
type textarea "**********"
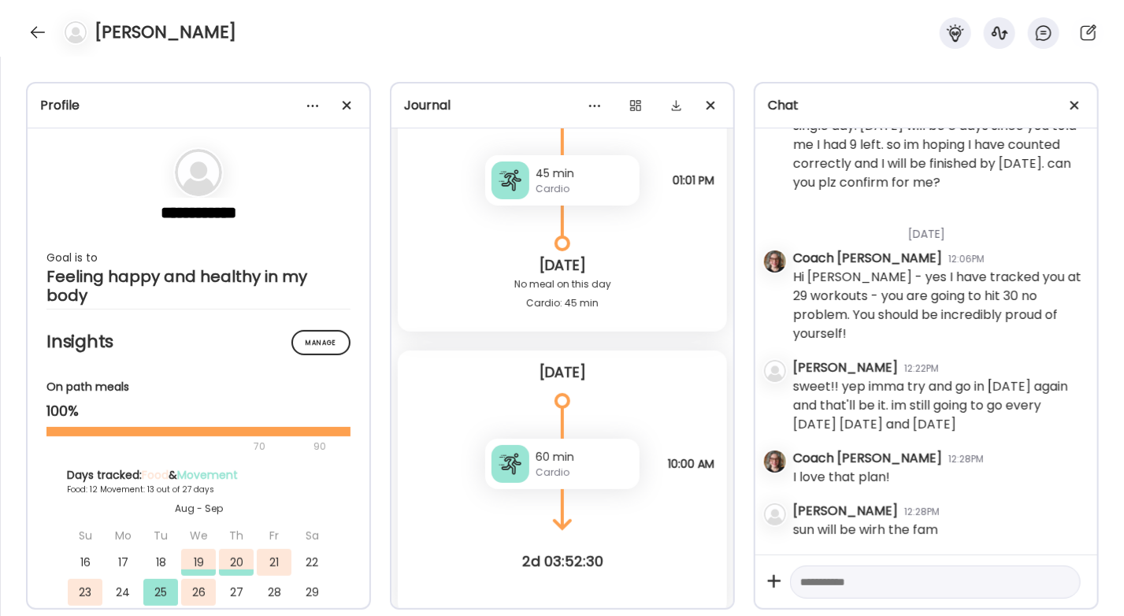
scroll to position [11708, 0]
